Goal: Task Accomplishment & Management: Complete application form

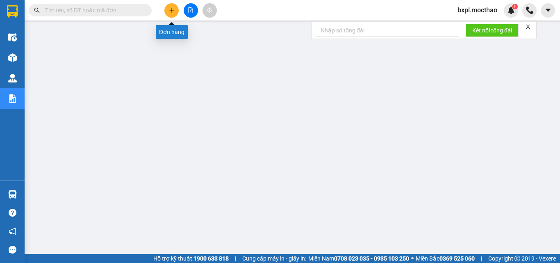
click at [169, 11] on icon "plus" at bounding box center [172, 10] width 6 height 6
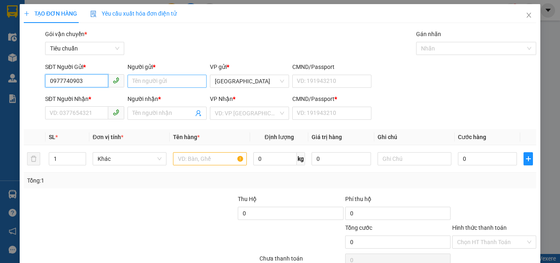
type input "0977740903"
click at [170, 82] on input "Người gửi *" at bounding box center [167, 81] width 79 height 13
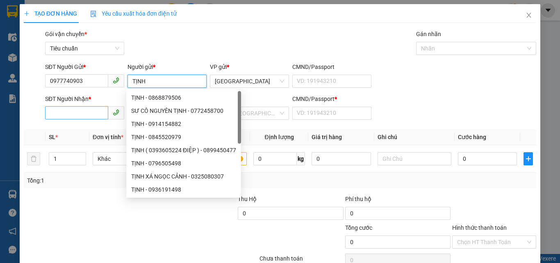
type input "TỊNH"
click at [67, 110] on input "SĐT Người Nhận *" at bounding box center [76, 112] width 63 height 13
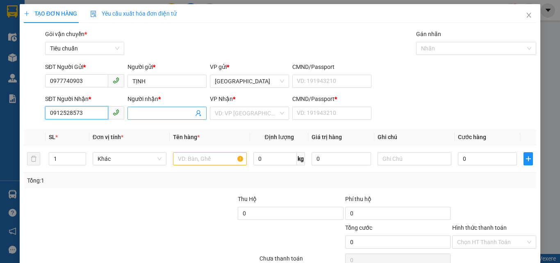
type input "0912528573"
click at [155, 114] on input "Người nhận *" at bounding box center [162, 113] width 61 height 9
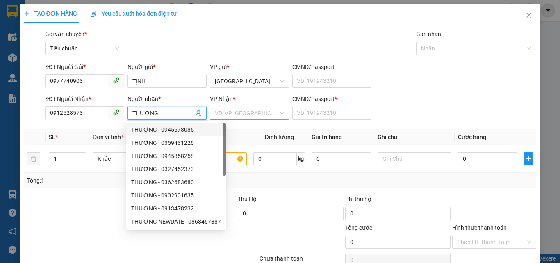
type input "THƯƠNG"
click at [229, 110] on input "search" at bounding box center [247, 113] width 64 height 12
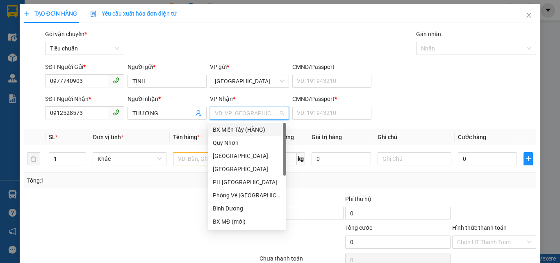
click at [243, 128] on div "BX Miền Tây (HÀNG)" at bounding box center [247, 129] width 68 height 9
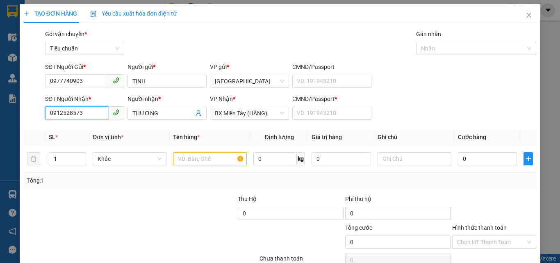
drag, startPoint x: 46, startPoint y: 113, endPoint x: 84, endPoint y: 118, distance: 38.1
click at [84, 118] on input "0912528573" at bounding box center [76, 112] width 63 height 13
click at [301, 112] on input "CMND/Passport *" at bounding box center [331, 113] width 79 height 13
drag, startPoint x: 301, startPoint y: 112, endPoint x: 296, endPoint y: 120, distance: 10.4
drag, startPoint x: 296, startPoint y: 120, endPoint x: 370, endPoint y: 37, distance: 111.5
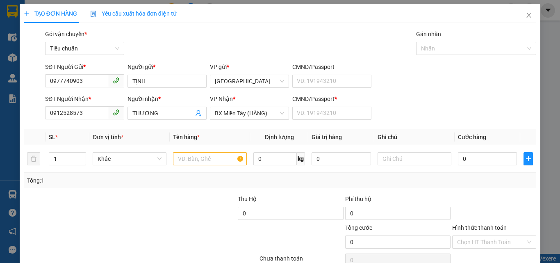
click at [370, 37] on div "Gói vận chuyển * Tiêu chuẩn Gán nhãn Nhãn" at bounding box center [290, 44] width 495 height 29
click at [301, 114] on input "CMND/Passport *" at bounding box center [331, 113] width 79 height 13
drag, startPoint x: 301, startPoint y: 114, endPoint x: 299, endPoint y: 120, distance: 6.5
drag, startPoint x: 299, startPoint y: 120, endPoint x: 345, endPoint y: 34, distance: 97.0
click at [340, 32] on div "Gói vận chuyển * Tiêu chuẩn Gán nhãn Nhãn" at bounding box center [290, 44] width 495 height 29
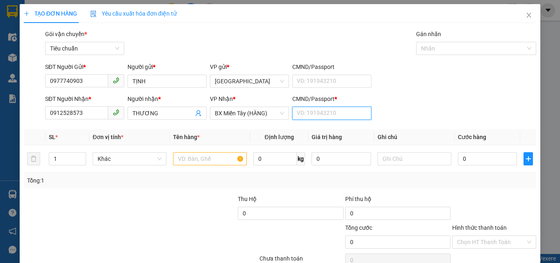
click at [306, 109] on input "CMND/Passport *" at bounding box center [331, 113] width 79 height 13
paste input "0912528573"
type input "0912528573"
click at [221, 157] on input "text" at bounding box center [210, 158] width 74 height 13
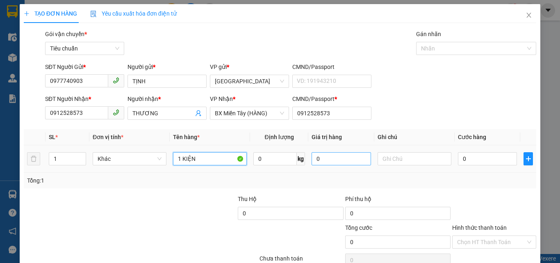
type input "1 KIỆN"
click at [345, 159] on input "0" at bounding box center [341, 158] width 59 height 13
type input "900.000"
click at [475, 163] on input "0" at bounding box center [487, 158] width 59 height 13
type input "5"
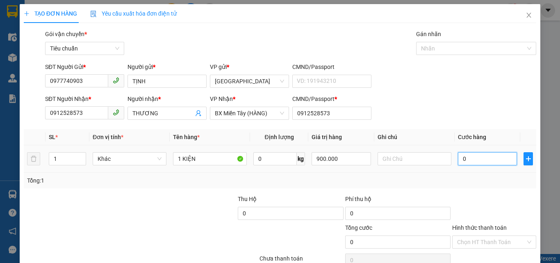
type input "5"
type input "50"
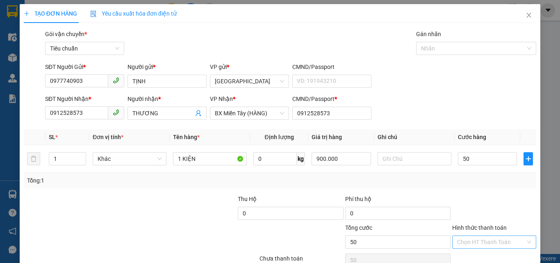
type input "50.000"
click at [489, 247] on input "Hình thức thanh toán" at bounding box center [491, 242] width 68 height 12
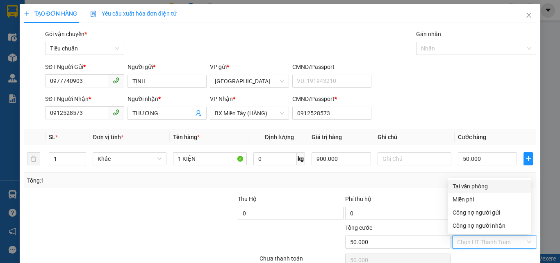
click at [477, 180] on div "Tại văn phòng" at bounding box center [489, 186] width 83 height 13
type input "0"
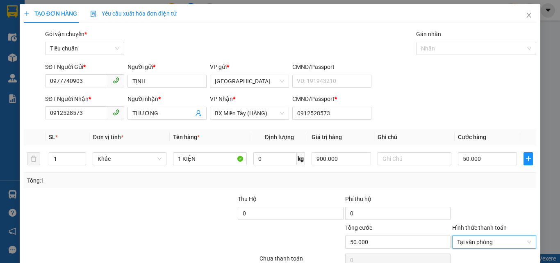
scroll to position [41, 0]
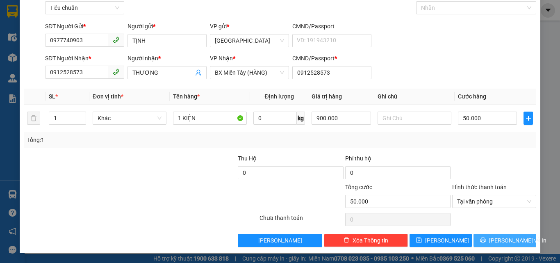
click at [498, 239] on span "[PERSON_NAME] và In" at bounding box center [517, 240] width 57 height 9
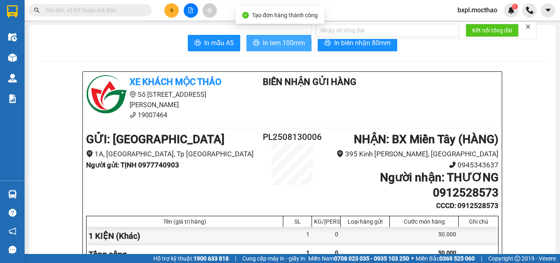
click at [276, 39] on span "In tem 100mm" at bounding box center [284, 43] width 42 height 10
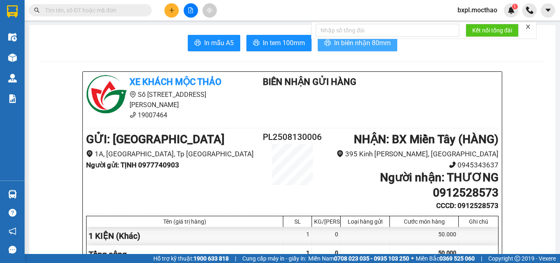
click at [363, 46] on span "In biên nhận 80mm" at bounding box center [362, 43] width 57 height 10
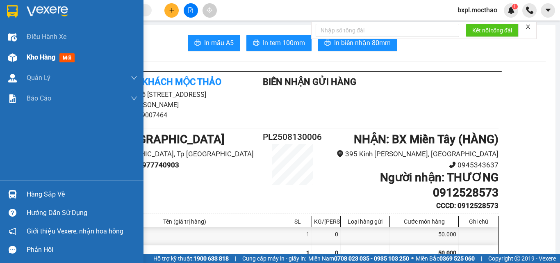
click at [12, 62] on img at bounding box center [12, 57] width 9 height 9
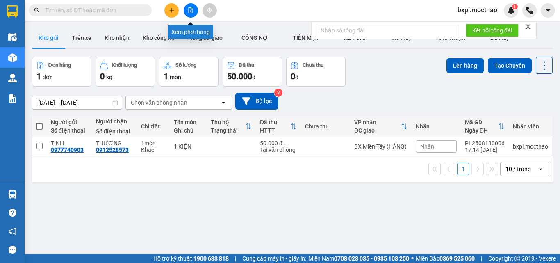
click at [189, 13] on button at bounding box center [191, 10] width 14 height 14
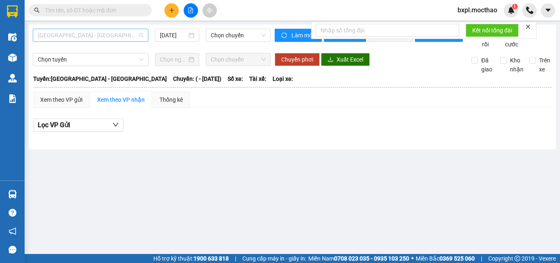
click at [90, 38] on span "[GEOGRAPHIC_DATA] - [GEOGRAPHIC_DATA]" at bounding box center [91, 35] width 106 height 12
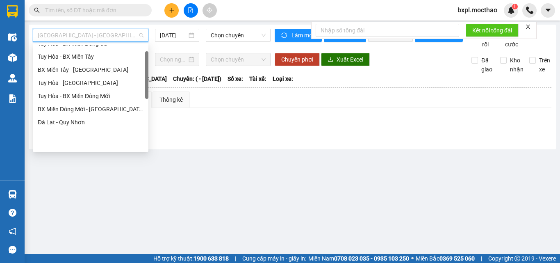
scroll to position [20, 0]
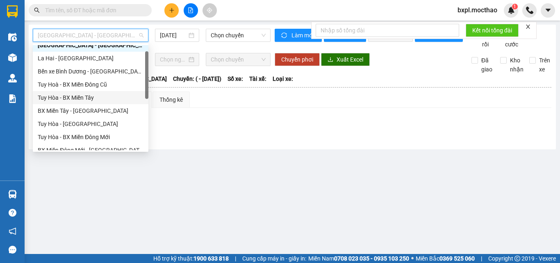
click at [74, 99] on div "Tuy Hòa - BX Miền Tây" at bounding box center [91, 97] width 106 height 9
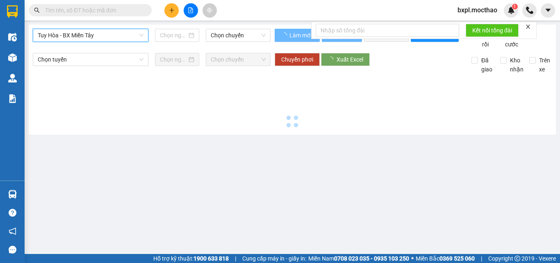
type input "[DATE]"
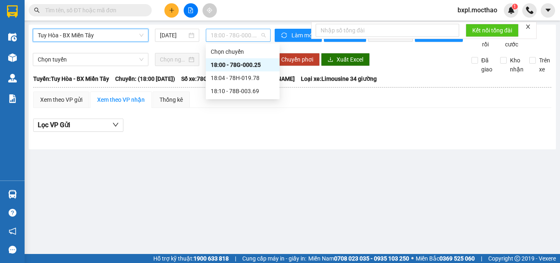
click at [233, 35] on span "18:00 - 78G-000.25" at bounding box center [238, 35] width 55 height 12
click at [235, 78] on div "18:04 - 78H-019.78" at bounding box center [243, 77] width 64 height 9
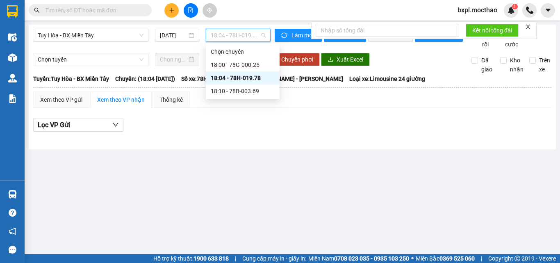
click at [231, 35] on span "18:04 - 78H-019.78" at bounding box center [238, 35] width 55 height 12
click at [237, 89] on div "18:10 - 78B-003.69" at bounding box center [243, 91] width 64 height 9
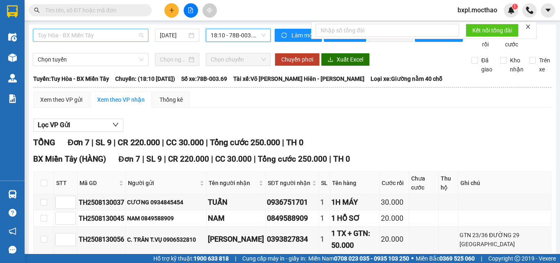
click at [105, 36] on span "Tuy Hòa - BX Miền Tây" at bounding box center [91, 35] width 106 height 12
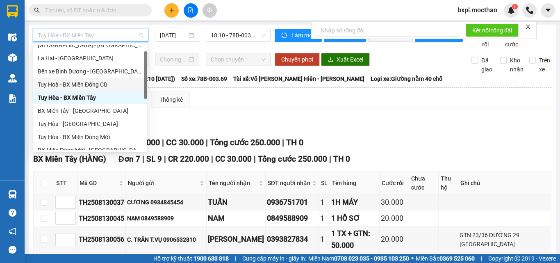
click at [77, 87] on div "Tuy Hoà - BX Miền Đông Cũ" at bounding box center [90, 84] width 105 height 9
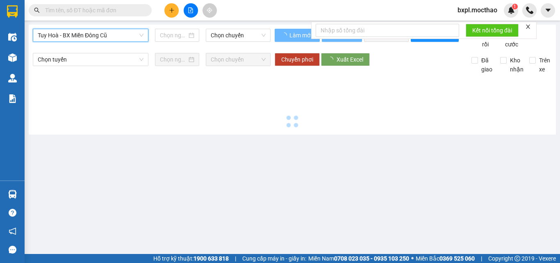
type input "[DATE]"
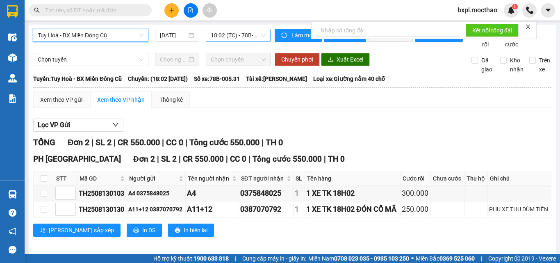
click at [236, 35] on span "18:02 (TC) - 78B-005.31" at bounding box center [238, 35] width 55 height 12
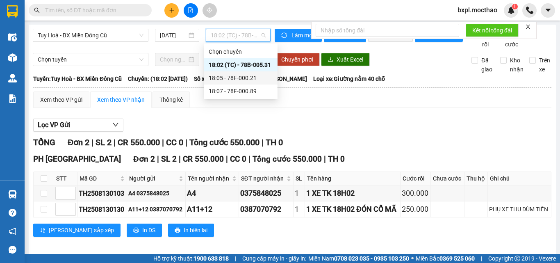
click at [226, 78] on div "18:05 - 78F-000.21" at bounding box center [241, 77] width 64 height 9
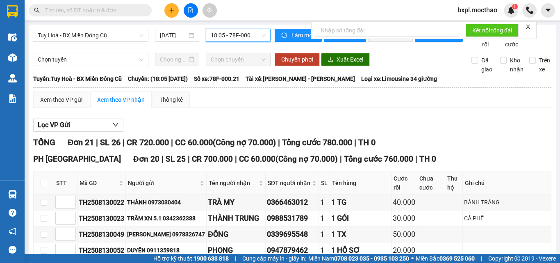
click at [228, 34] on span "18:05 - 78F-000.21" at bounding box center [238, 35] width 55 height 12
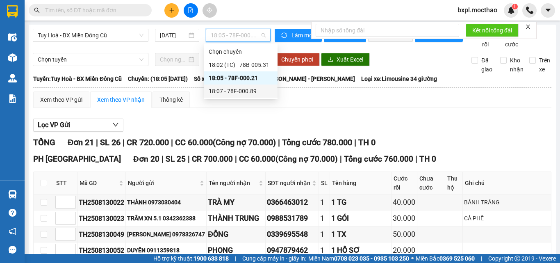
click at [237, 91] on div "18:07 - 78F-000.89" at bounding box center [241, 91] width 64 height 9
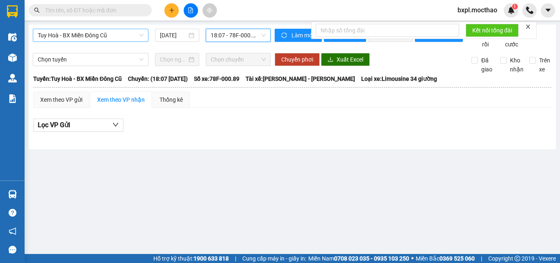
click at [96, 36] on span "Tuy Hoà - BX Miền Đông Cũ" at bounding box center [91, 35] width 106 height 12
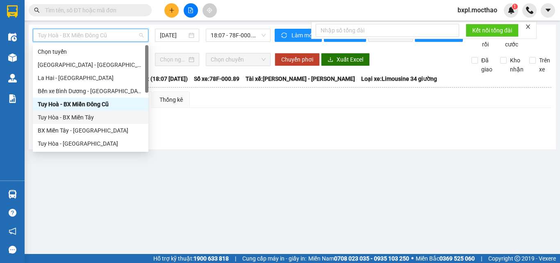
click at [66, 116] on div "Tuy Hòa - BX Miền Tây" at bounding box center [91, 117] width 106 height 9
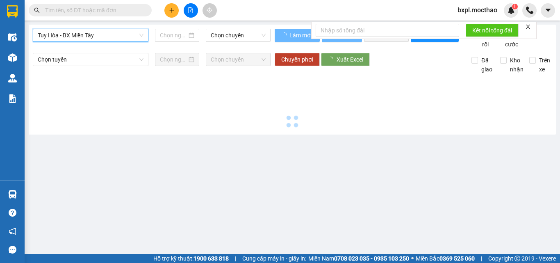
type input "[DATE]"
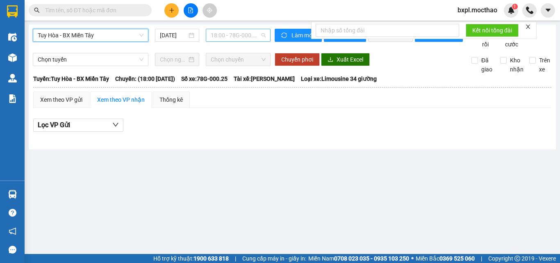
click at [237, 36] on span "18:00 - 78G-000.25" at bounding box center [238, 35] width 55 height 12
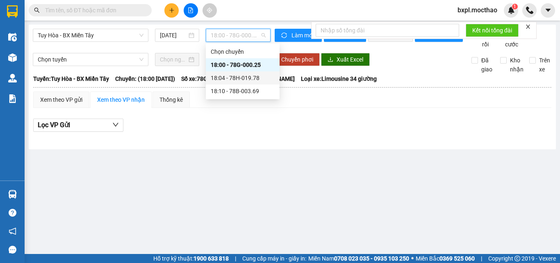
click at [234, 78] on div "18:04 - 78H-019.78" at bounding box center [243, 77] width 64 height 9
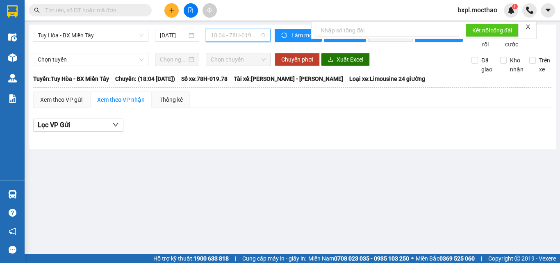
click at [230, 37] on span "18:04 - 78H-019.78" at bounding box center [238, 35] width 55 height 12
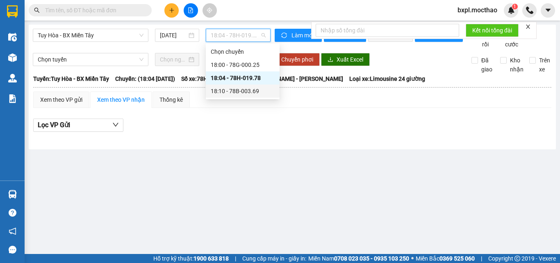
click at [237, 92] on div "18:10 - 78B-003.69" at bounding box center [243, 91] width 64 height 9
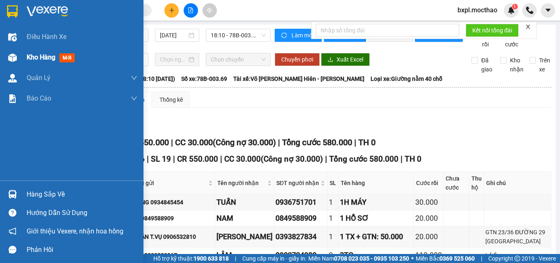
click at [15, 60] on img at bounding box center [12, 57] width 9 height 9
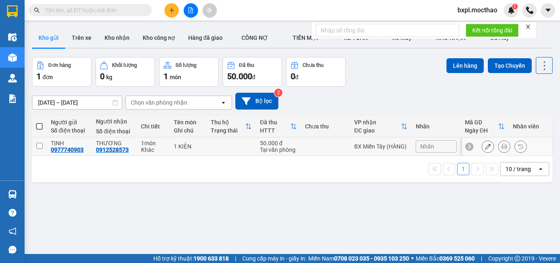
click at [40, 145] on input "checkbox" at bounding box center [39, 146] width 6 height 6
checkbox input "true"
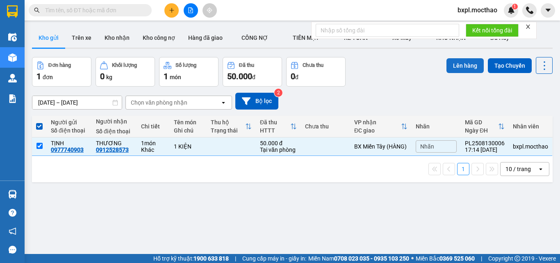
click at [454, 67] on button "Lên hàng" at bounding box center [465, 65] width 37 height 15
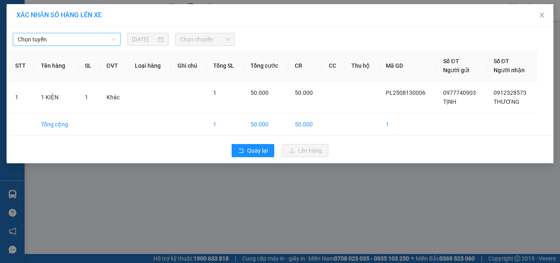
click at [68, 39] on span "Chọn tuyến" at bounding box center [67, 39] width 98 height 12
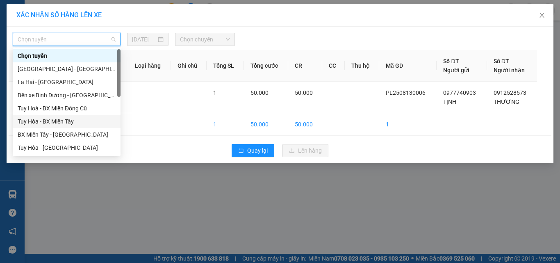
click at [58, 122] on div "Tuy Hòa - BX Miền Tây" at bounding box center [67, 121] width 98 height 9
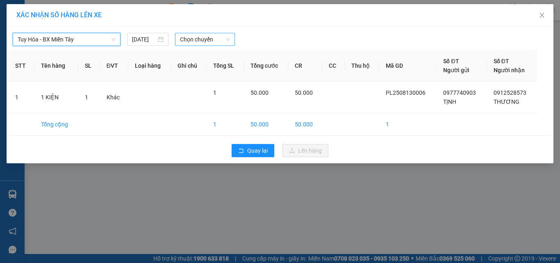
click at [208, 38] on span "Chọn chuyến" at bounding box center [205, 39] width 50 height 12
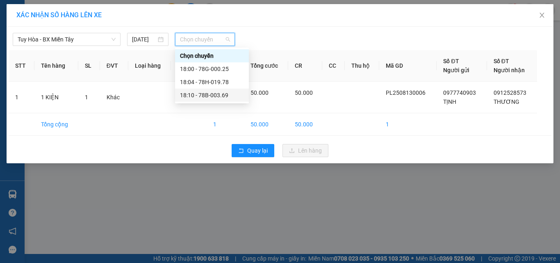
click at [207, 94] on div "18:10 - 78B-003.69" at bounding box center [212, 95] width 64 height 9
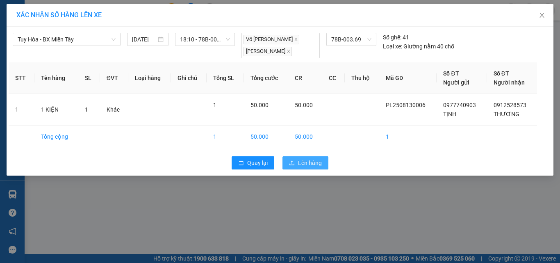
click at [309, 162] on span "Lên hàng" at bounding box center [310, 162] width 24 height 9
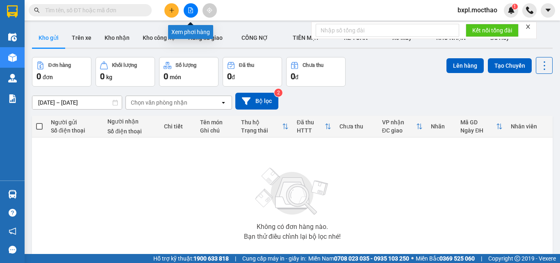
click at [189, 13] on button at bounding box center [191, 10] width 14 height 14
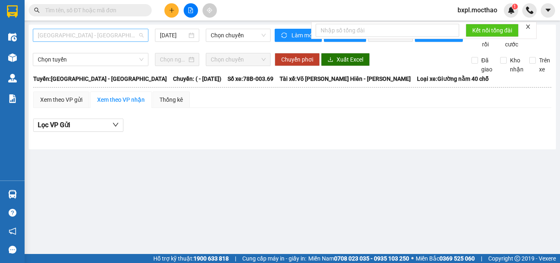
click at [105, 39] on span "[GEOGRAPHIC_DATA] - [GEOGRAPHIC_DATA]" at bounding box center [91, 35] width 106 height 12
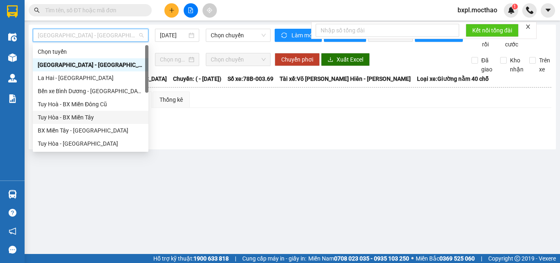
click at [78, 119] on div "Tuy Hòa - BX Miền Tây" at bounding box center [91, 117] width 106 height 9
type input "[DATE]"
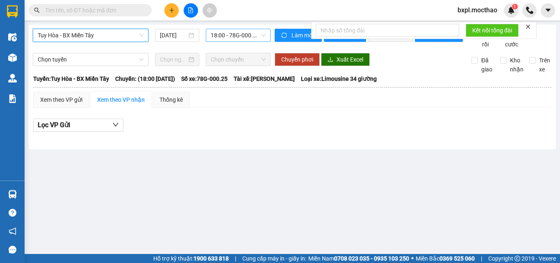
click at [228, 34] on span "18:00 - 78G-000.25" at bounding box center [238, 35] width 55 height 12
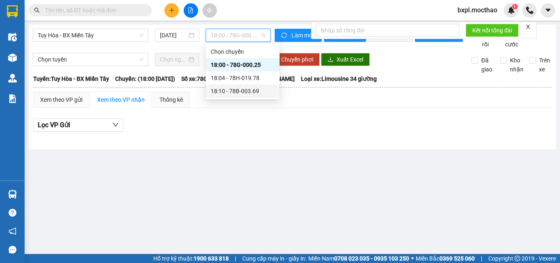
click at [234, 88] on div "18:10 - 78B-003.69" at bounding box center [243, 91] width 64 height 9
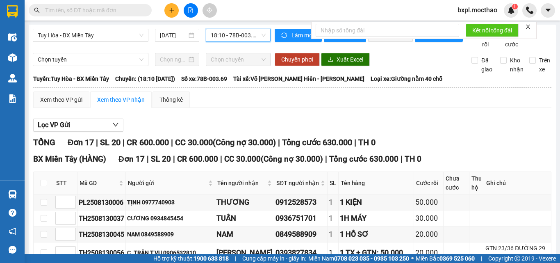
scroll to position [82, 0]
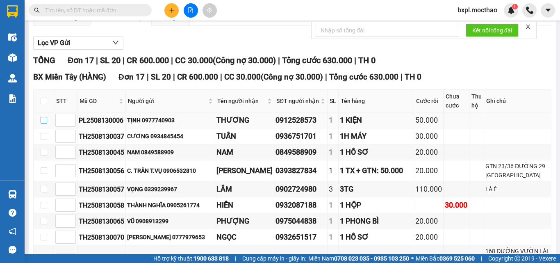
click at [42, 123] on input "checkbox" at bounding box center [44, 120] width 7 height 7
checkbox input "true"
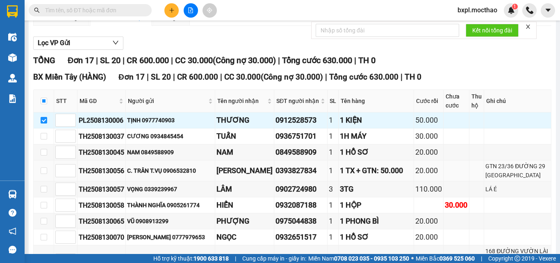
scroll to position [0, 0]
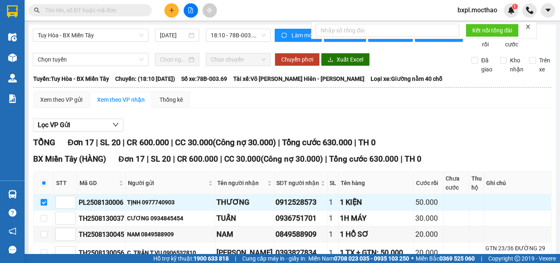
click at [529, 27] on icon "close" at bounding box center [528, 27] width 6 height 6
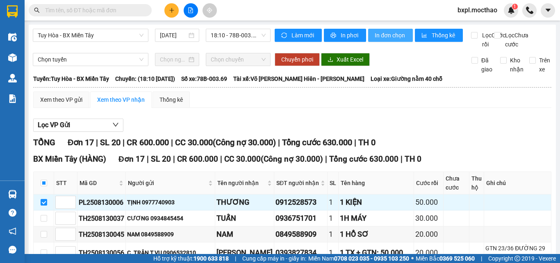
click at [380, 37] on span "In đơn chọn" at bounding box center [391, 35] width 32 height 9
click at [380, 32] on span "In đơn chọn" at bounding box center [391, 35] width 32 height 9
click at [168, 15] on button at bounding box center [171, 10] width 14 height 14
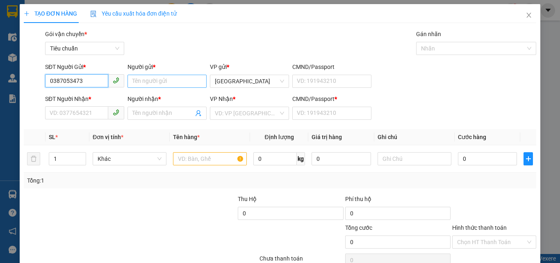
type input "0387053473"
click at [157, 83] on input "Người gửi *" at bounding box center [167, 81] width 79 height 13
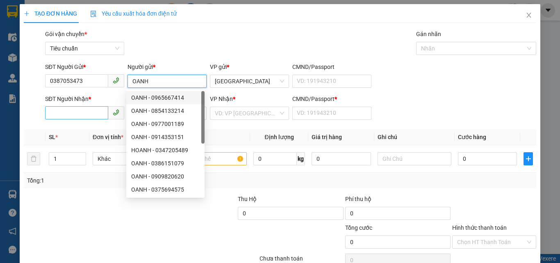
type input "OANH"
click at [67, 113] on input "SĐT Người Nhận *" at bounding box center [76, 112] width 63 height 13
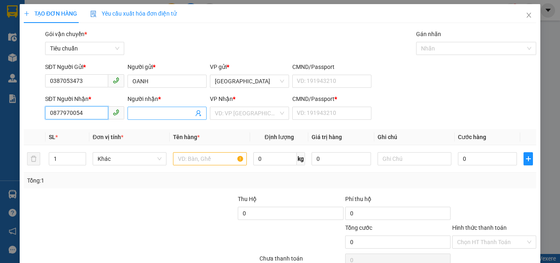
type input "0877970054"
click at [161, 112] on input "Người nhận *" at bounding box center [162, 113] width 61 height 9
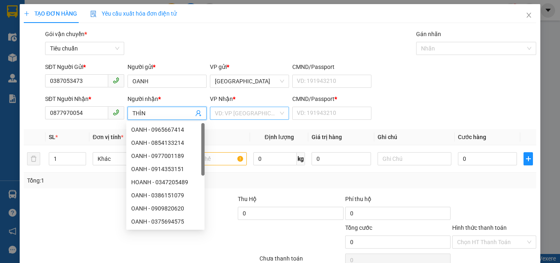
type input "THÌN"
click at [231, 109] on input "search" at bounding box center [247, 113] width 64 height 12
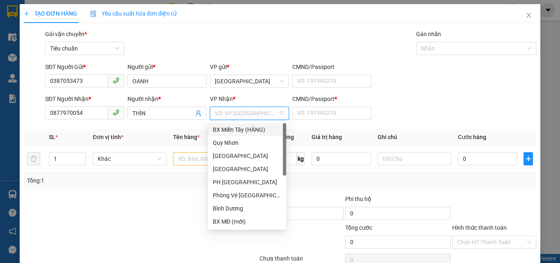
click at [237, 128] on div "BX Miền Tây (HÀNG)" at bounding box center [247, 129] width 68 height 9
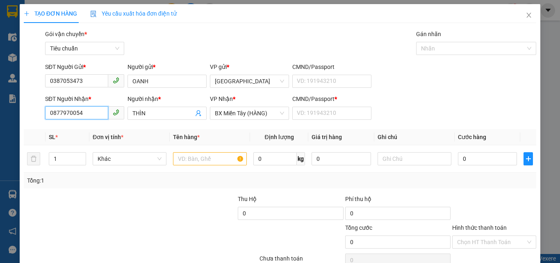
drag, startPoint x: 46, startPoint y: 114, endPoint x: 82, endPoint y: 112, distance: 36.1
click at [82, 112] on input "0877970054" at bounding box center [76, 112] width 63 height 13
click at [311, 115] on input "CMND/Passport *" at bounding box center [331, 113] width 79 height 13
paste input "0877970054"
type input "0877970054"
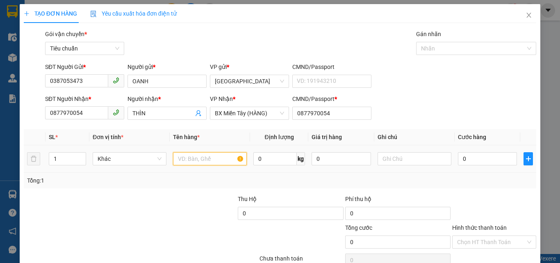
click at [196, 161] on input "text" at bounding box center [210, 158] width 74 height 13
type input "1 KIỆN"
click at [331, 158] on input "0" at bounding box center [341, 158] width 59 height 13
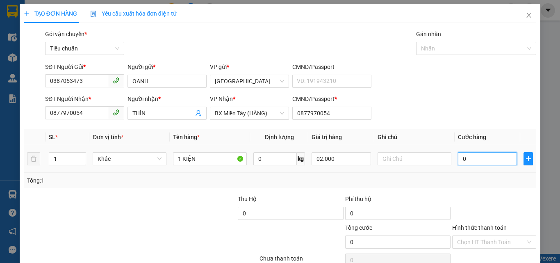
type input "2.000.000"
click at [477, 161] on input "0" at bounding box center [487, 158] width 59 height 13
type input "1"
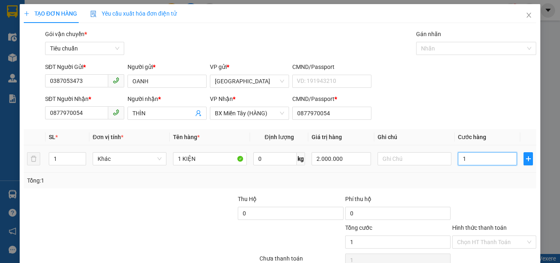
type input "15"
type input "150"
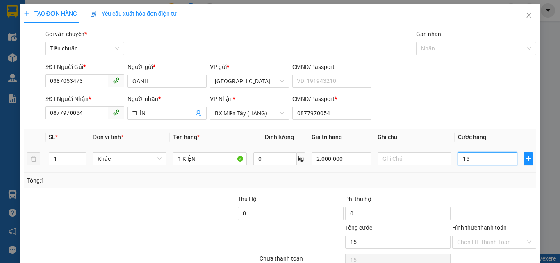
type input "150"
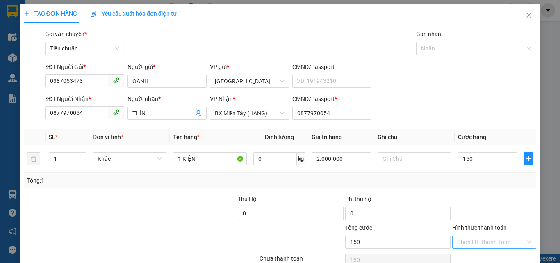
type input "150.000"
click at [497, 239] on input "Hình thức thanh toán" at bounding box center [491, 242] width 68 height 12
click at [487, 177] on div "Tổng: 1" at bounding box center [280, 180] width 506 height 9
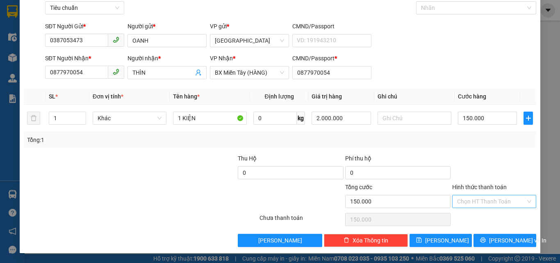
click at [482, 198] on input "Hình thức thanh toán" at bounding box center [491, 201] width 68 height 12
click at [485, 144] on div "Tại văn phòng" at bounding box center [489, 145] width 73 height 9
type input "0"
click at [500, 240] on span "[PERSON_NAME] và In" at bounding box center [517, 240] width 57 height 9
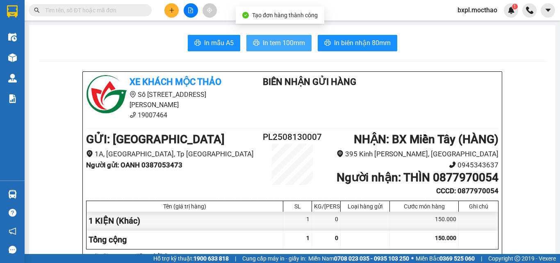
click at [270, 40] on span "In tem 100mm" at bounding box center [284, 43] width 42 height 10
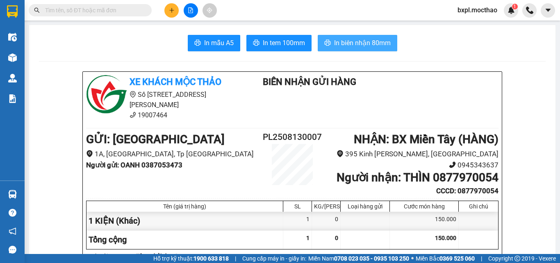
click at [357, 39] on span "In biên nhận 80mm" at bounding box center [362, 43] width 57 height 10
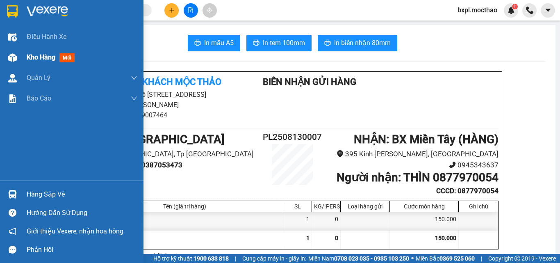
click at [17, 55] on div at bounding box center [12, 57] width 14 height 14
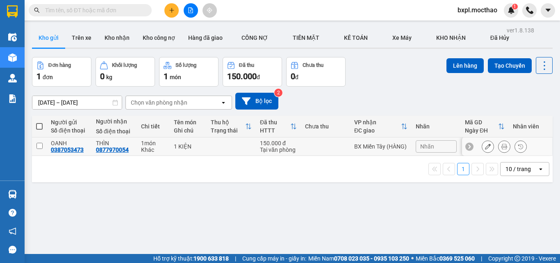
click at [40, 146] on input "checkbox" at bounding box center [39, 146] width 6 height 6
checkbox input "true"
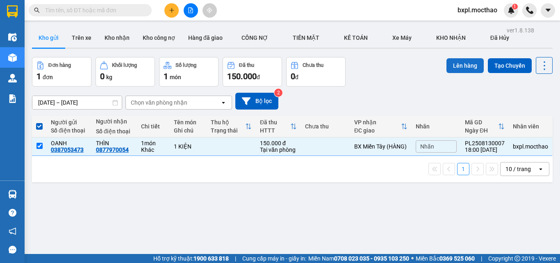
click at [456, 65] on button "Lên hàng" at bounding box center [465, 65] width 37 height 15
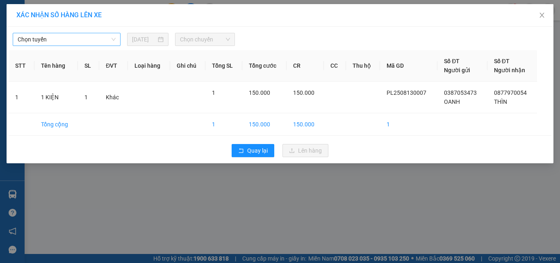
click at [62, 40] on span "Chọn tuyến" at bounding box center [67, 39] width 98 height 12
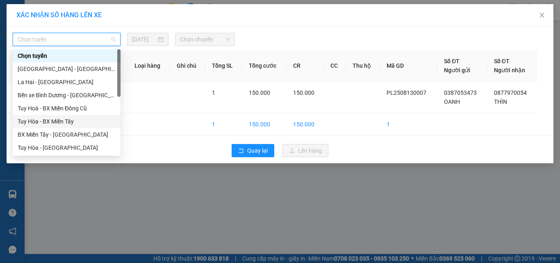
click at [63, 121] on div "Tuy Hòa - BX Miền Tây" at bounding box center [67, 121] width 98 height 9
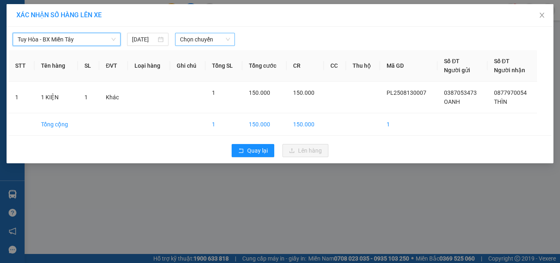
click at [204, 41] on span "Chọn chuyến" at bounding box center [205, 39] width 50 height 12
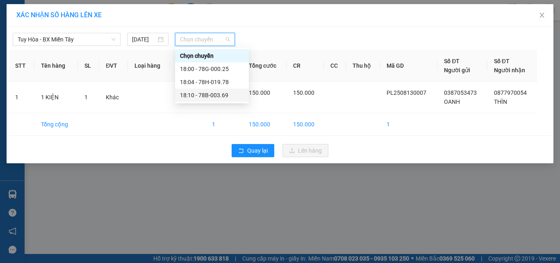
click at [216, 95] on div "18:10 - 78B-003.69" at bounding box center [212, 95] width 64 height 9
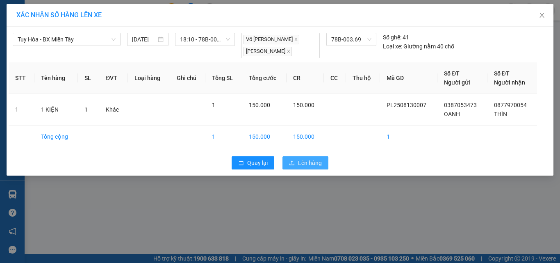
click at [308, 164] on span "Lên hàng" at bounding box center [310, 162] width 24 height 9
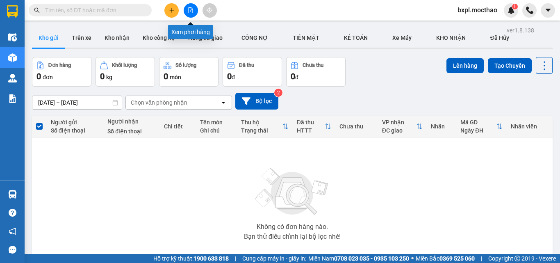
click at [190, 10] on icon "file-add" at bounding box center [191, 10] width 6 height 6
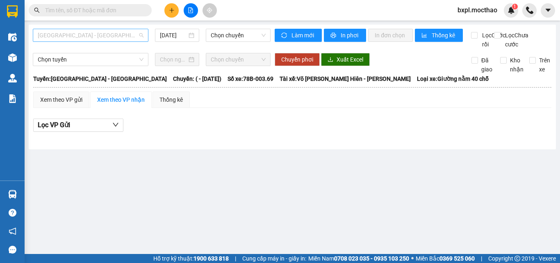
click at [86, 34] on span "[GEOGRAPHIC_DATA] - [GEOGRAPHIC_DATA]" at bounding box center [91, 35] width 106 height 12
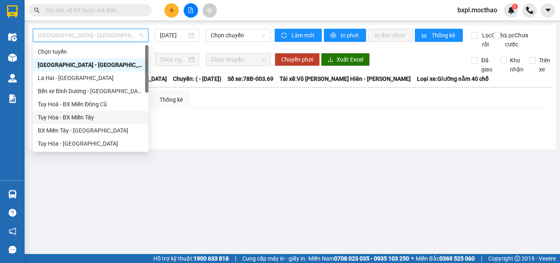
click at [84, 116] on div "Tuy Hòa - BX Miền Tây" at bounding box center [91, 117] width 106 height 9
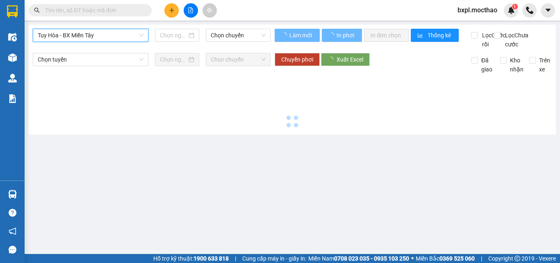
type input "[DATE]"
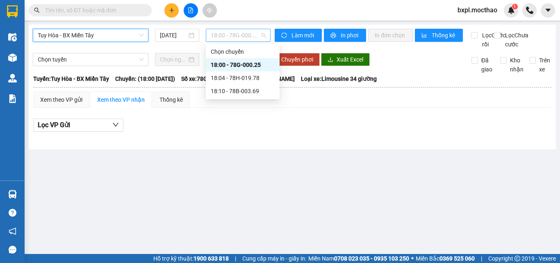
click at [228, 33] on span "18:00 - 78G-000.25" at bounding box center [238, 35] width 55 height 12
click at [233, 90] on div "18:10 - 78B-003.69" at bounding box center [243, 91] width 64 height 9
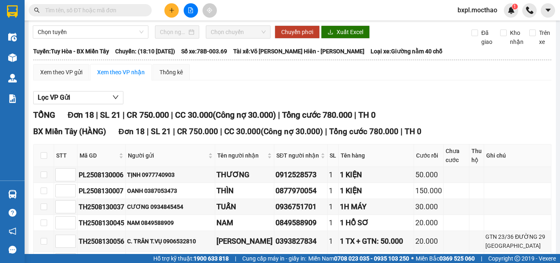
scroll to position [151, 0]
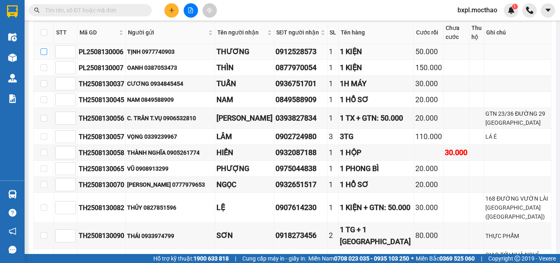
click at [45, 55] on input "checkbox" at bounding box center [44, 51] width 7 height 7
checkbox input "true"
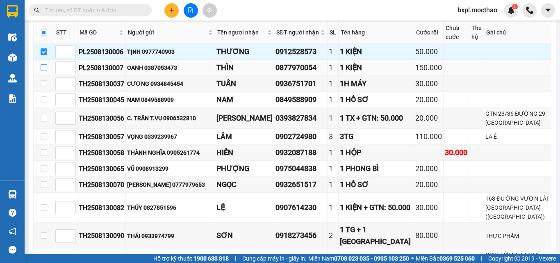
click at [42, 71] on input "checkbox" at bounding box center [44, 67] width 7 height 7
checkbox input "true"
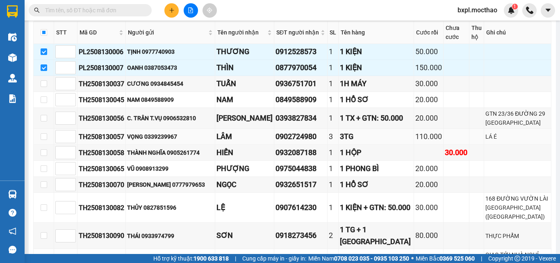
scroll to position [0, 0]
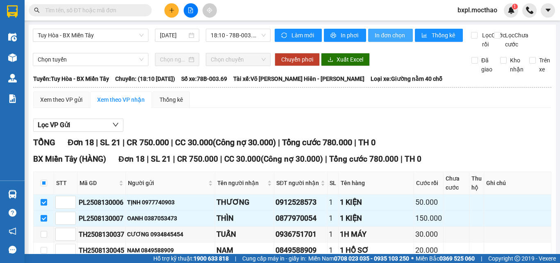
click at [378, 38] on span "In đơn chọn" at bounding box center [391, 35] width 32 height 9
click at [387, 34] on span "In đơn chọn" at bounding box center [391, 35] width 32 height 9
